Goal: Task Accomplishment & Management: Use online tool/utility

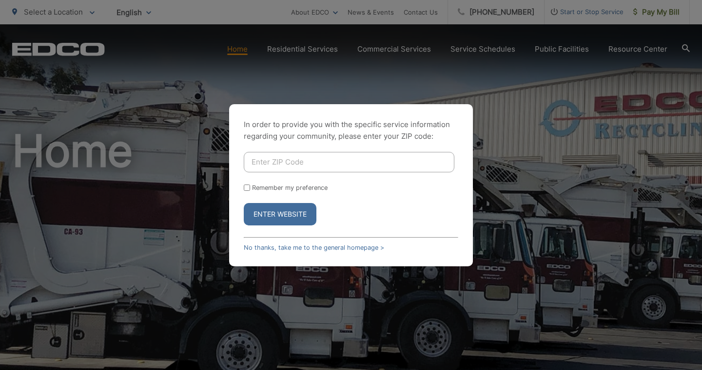
click at [275, 164] on input "Enter ZIP Code" at bounding box center [349, 162] width 210 height 20
type input "92118"
click at [305, 195] on form "92118 Remember my preference Enter Website" at bounding box center [351, 189] width 214 height 74
click at [305, 191] on form "92118 Remember my preference Enter Website" at bounding box center [351, 189] width 214 height 74
click at [301, 186] on label "Remember my preference" at bounding box center [290, 187] width 76 height 7
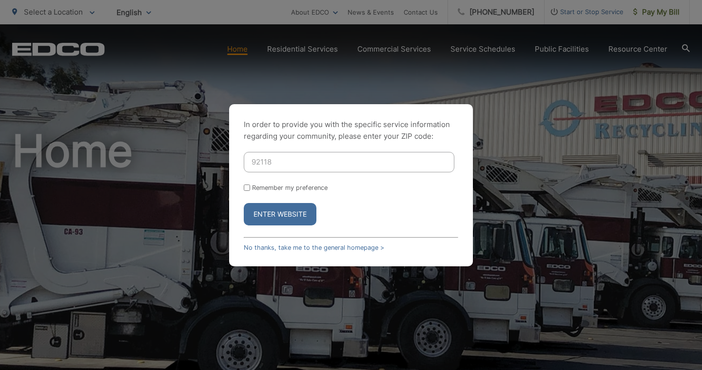
click at [250, 186] on input "Remember my preference" at bounding box center [247, 188] width 6 height 6
checkbox input "true"
click at [287, 209] on button "Enter Website" at bounding box center [280, 214] width 73 height 22
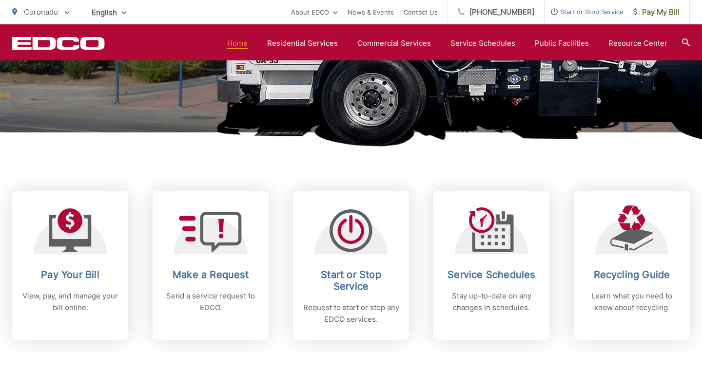
scroll to position [297, 0]
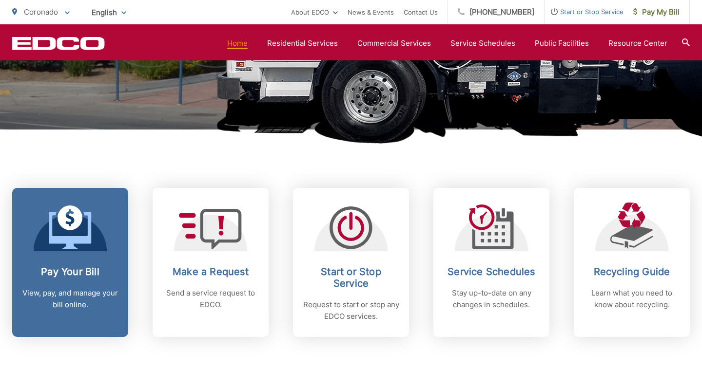
click at [94, 210] on div at bounding box center [70, 227] width 73 height 49
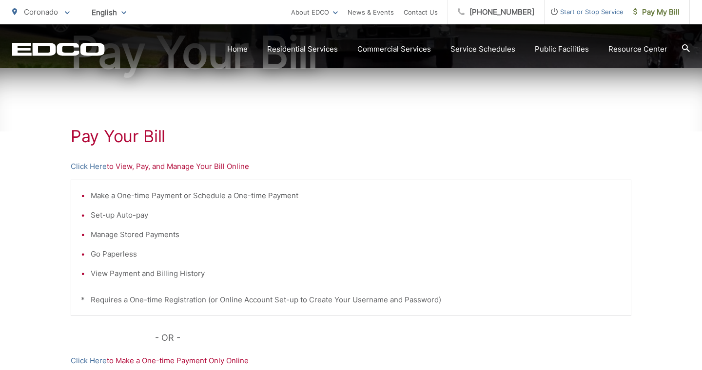
scroll to position [171, 0]
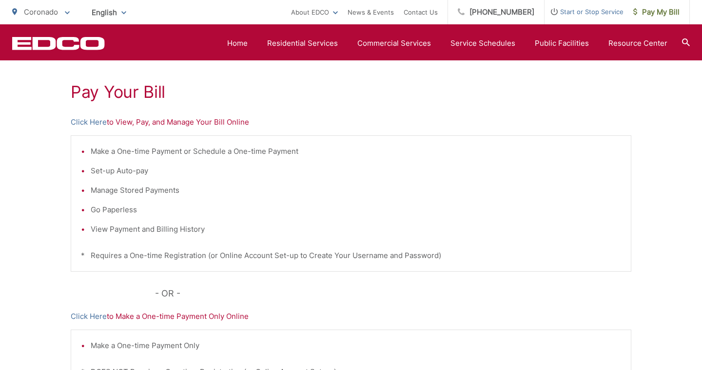
click at [149, 121] on p "Click Here to View, Pay, and Manage Your Bill Online" at bounding box center [351, 122] width 560 height 12
click at [127, 123] on p "Click Here to View, Pay, and Manage Your Bill Online" at bounding box center [351, 122] width 560 height 12
click at [100, 122] on link "Click Here" at bounding box center [89, 122] width 36 height 12
click at [86, 128] on div "Pay Your [PERSON_NAME] Here to View, Pay, and Manage Your Bill Online Make a On…" at bounding box center [351, 243] width 560 height 438
click at [86, 127] on link "Click Here" at bounding box center [89, 122] width 36 height 12
